Goal: Feedback & Contribution: Leave review/rating

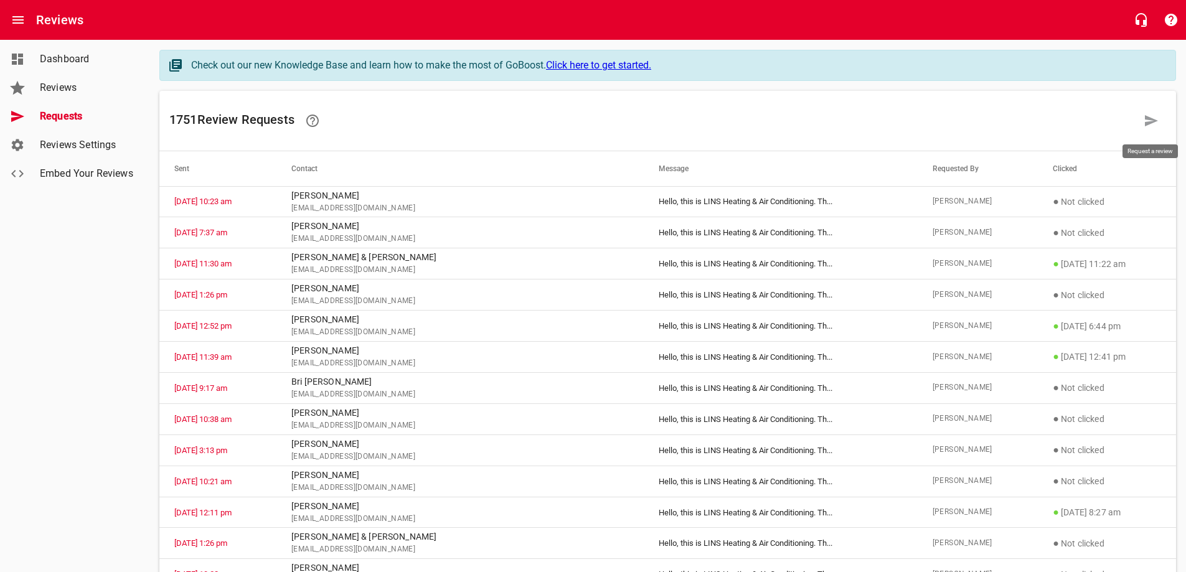
click at [1154, 123] on icon at bounding box center [1151, 120] width 13 height 11
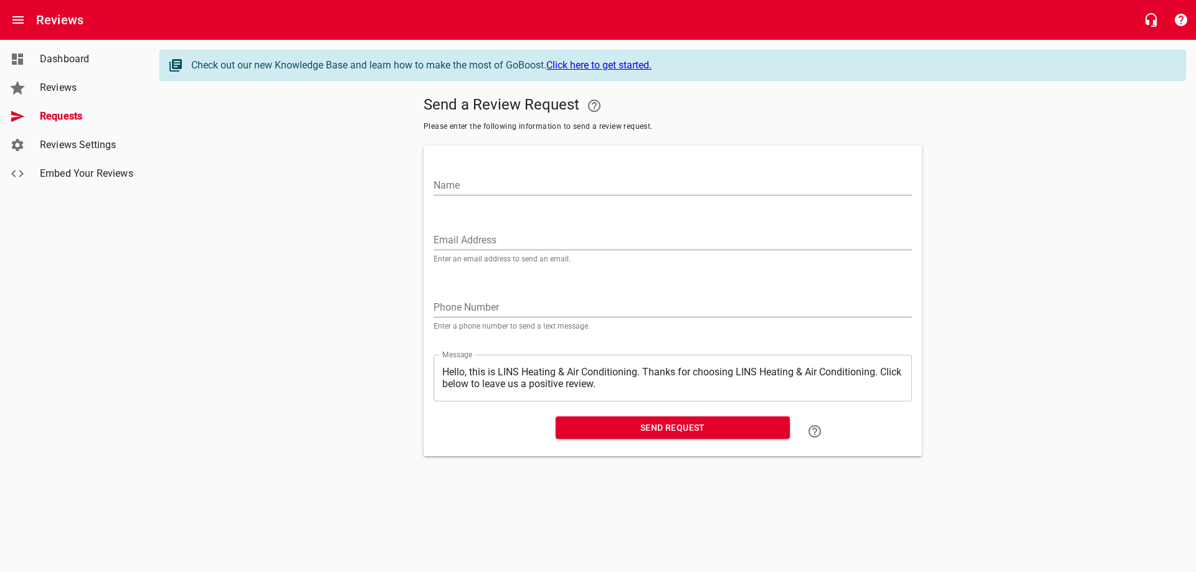
click at [460, 237] on input "Email Address" at bounding box center [672, 240] width 478 height 20
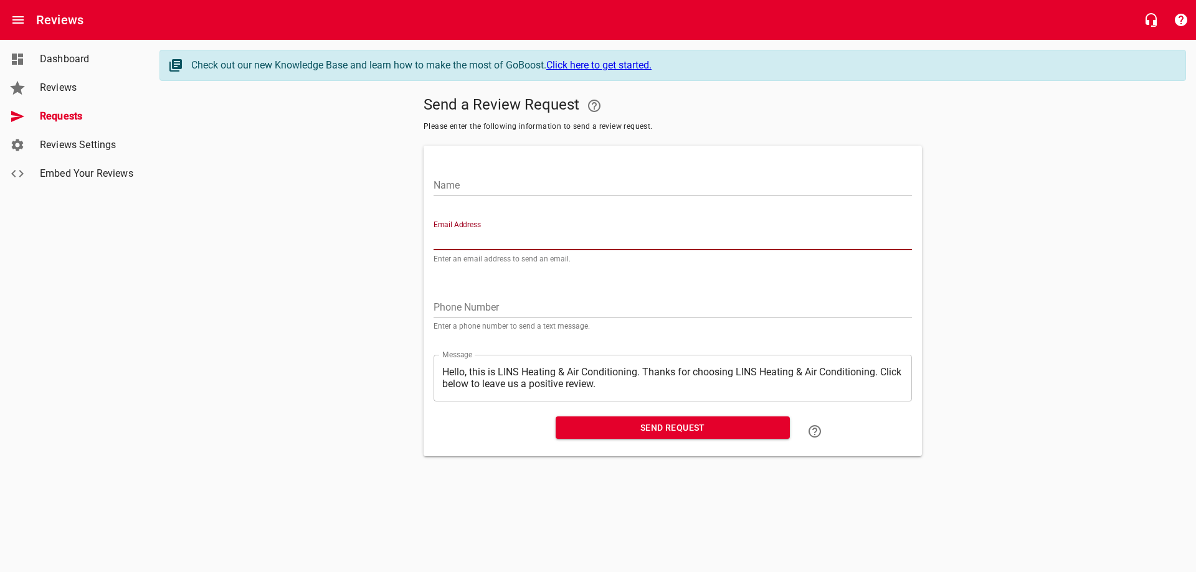
paste input "[EMAIL_ADDRESS][DOMAIN_NAME]"
type input "[EMAIL_ADDRESS][DOMAIN_NAME]"
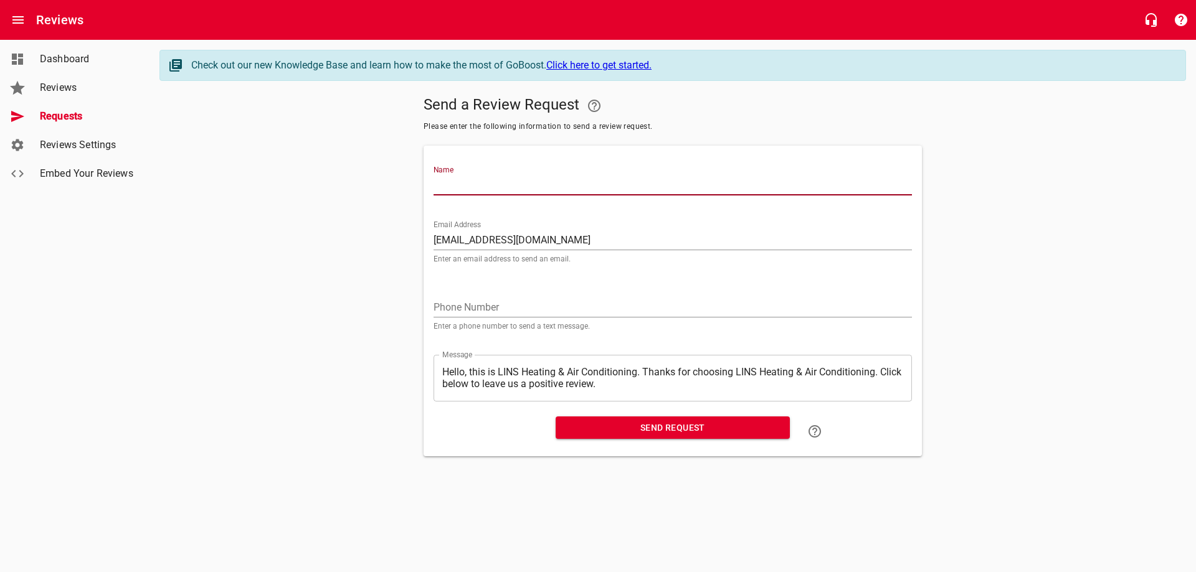
click at [517, 182] on input "Name" at bounding box center [672, 186] width 478 height 20
type input "[PERSON_NAME]"
click at [647, 432] on span "Send Request" at bounding box center [672, 428] width 214 height 16
